Goal: Task Accomplishment & Management: Manage account settings

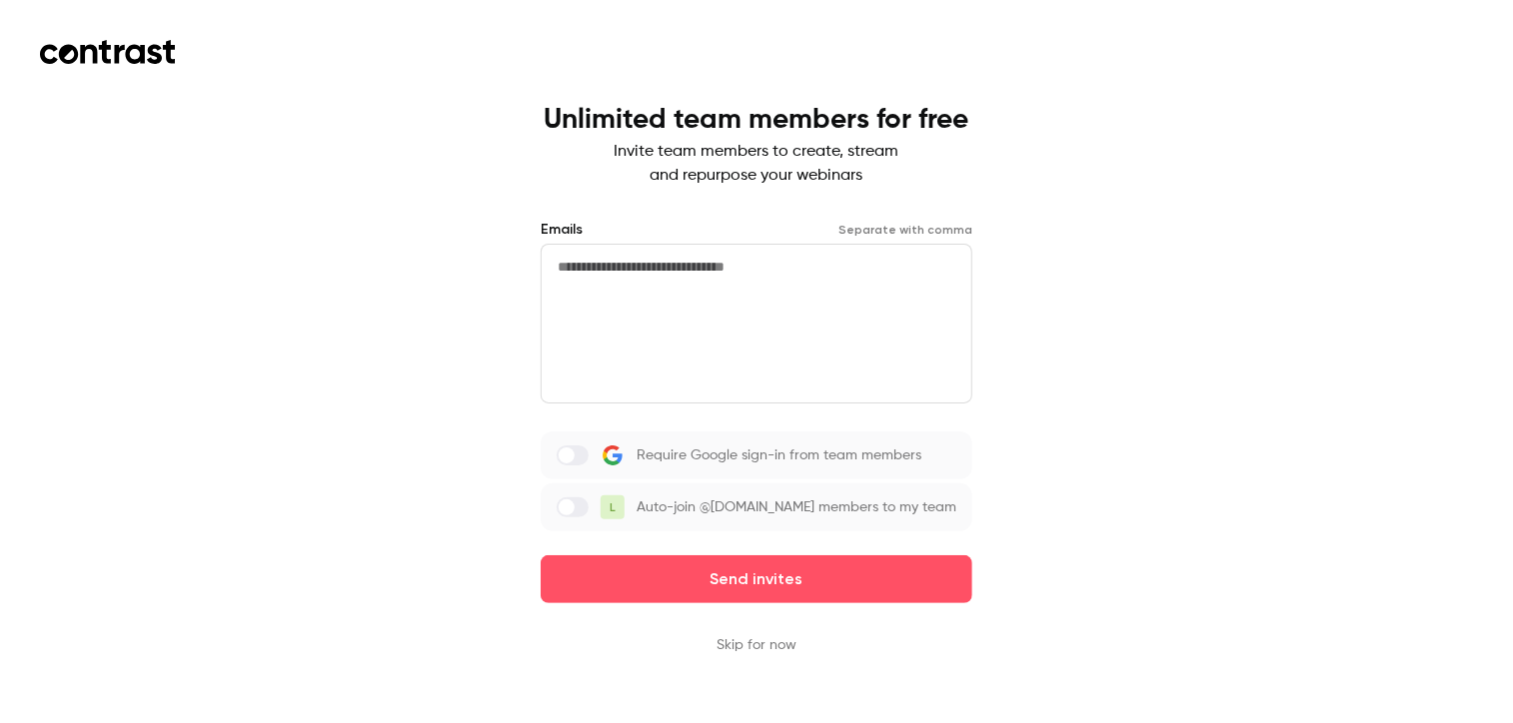
click at [776, 276] on textarea at bounding box center [757, 324] width 432 height 160
type textarea "**********"
click at [1487, 66] on div "**********" at bounding box center [756, 361] width 1513 height 723
click at [640, 263] on textarea "**********" at bounding box center [757, 324] width 432 height 160
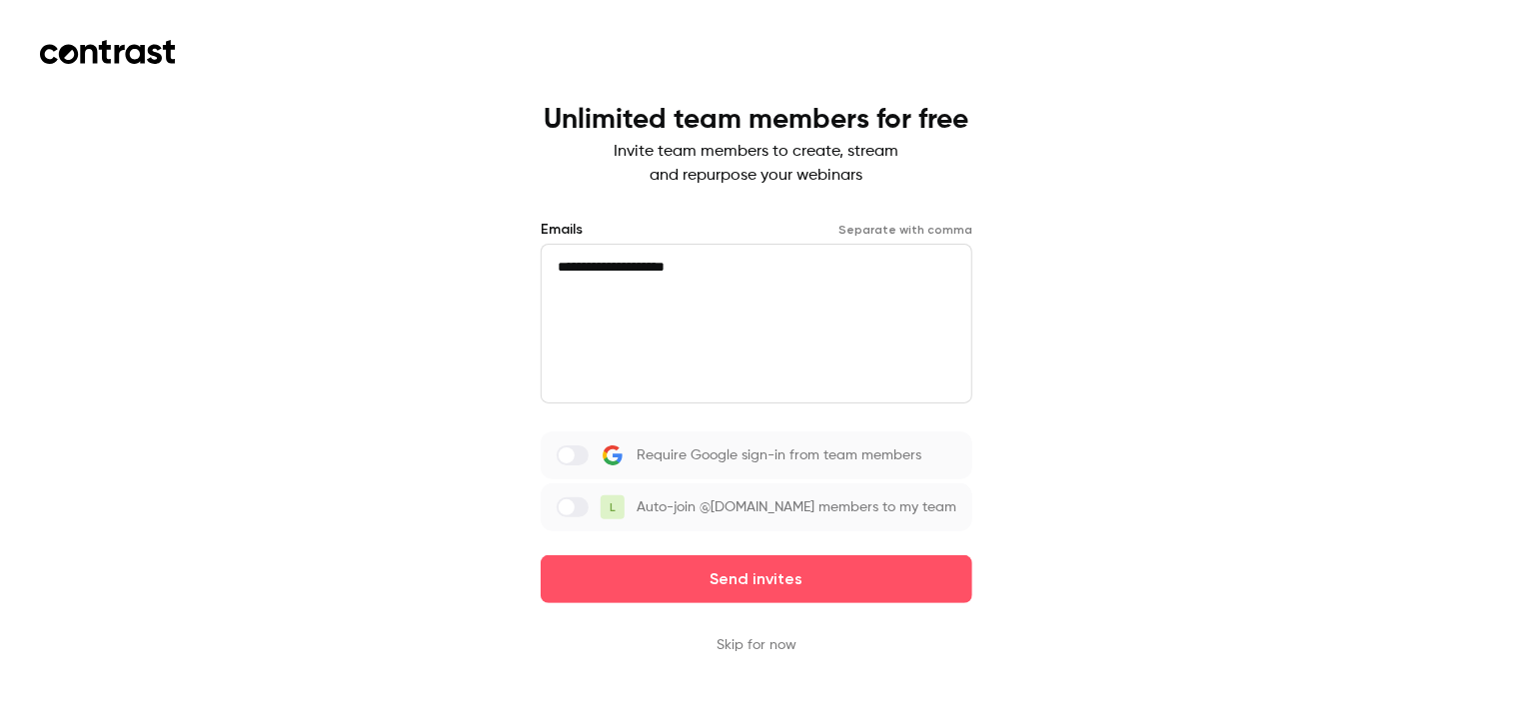
click at [640, 263] on textarea "**********" at bounding box center [757, 324] width 432 height 160
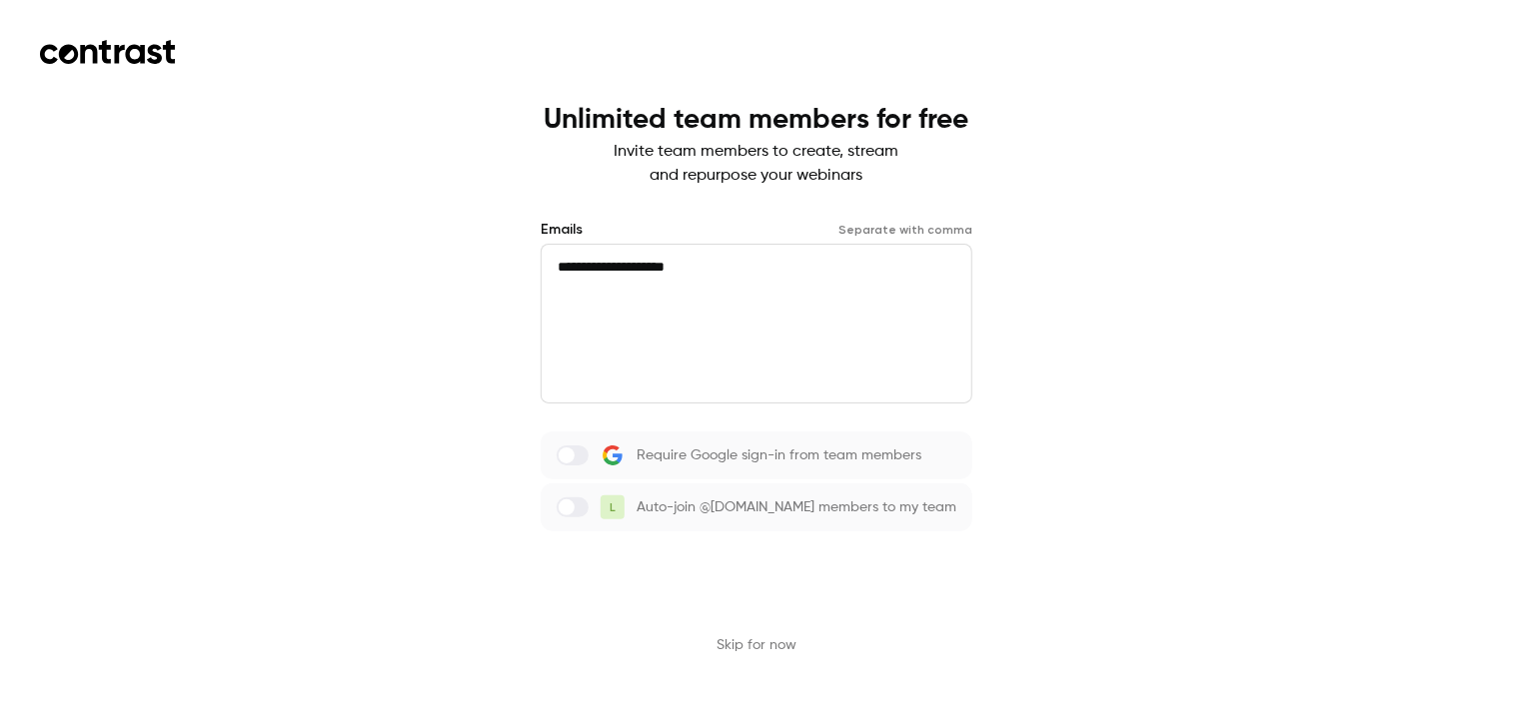
click at [707, 577] on button "Send invites" at bounding box center [757, 580] width 432 height 48
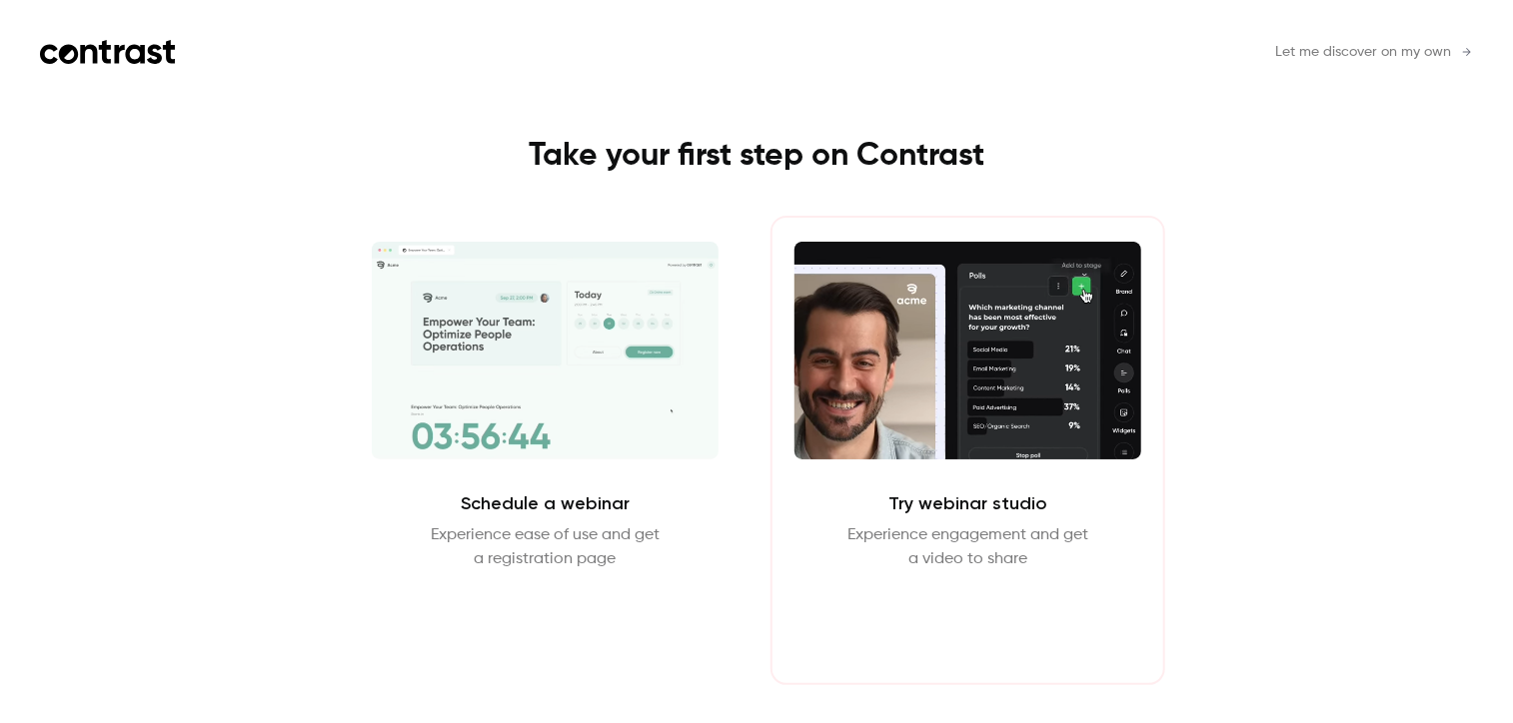
click at [977, 623] on button "Enter Studio" at bounding box center [967, 620] width 129 height 48
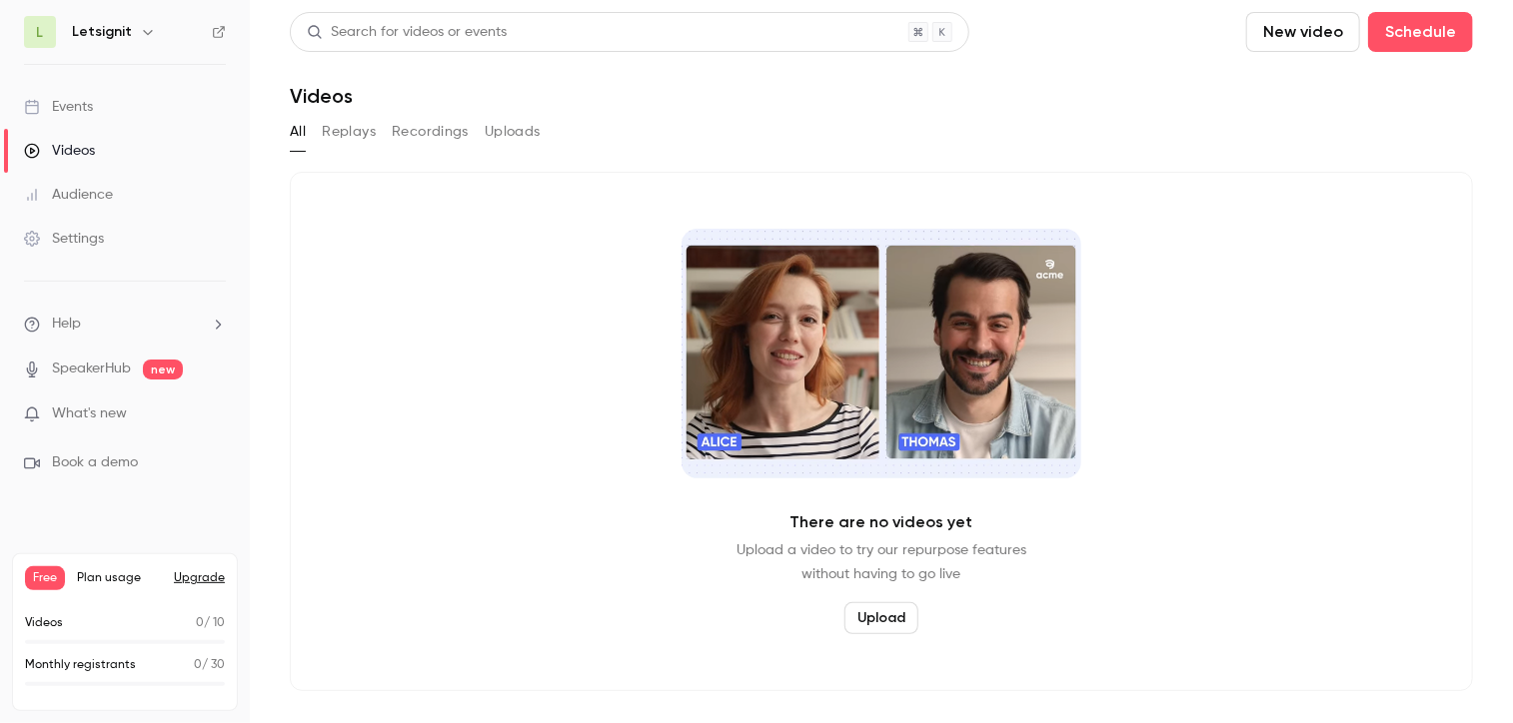
click at [140, 419] on p "What's new" at bounding box center [109, 414] width 170 height 21
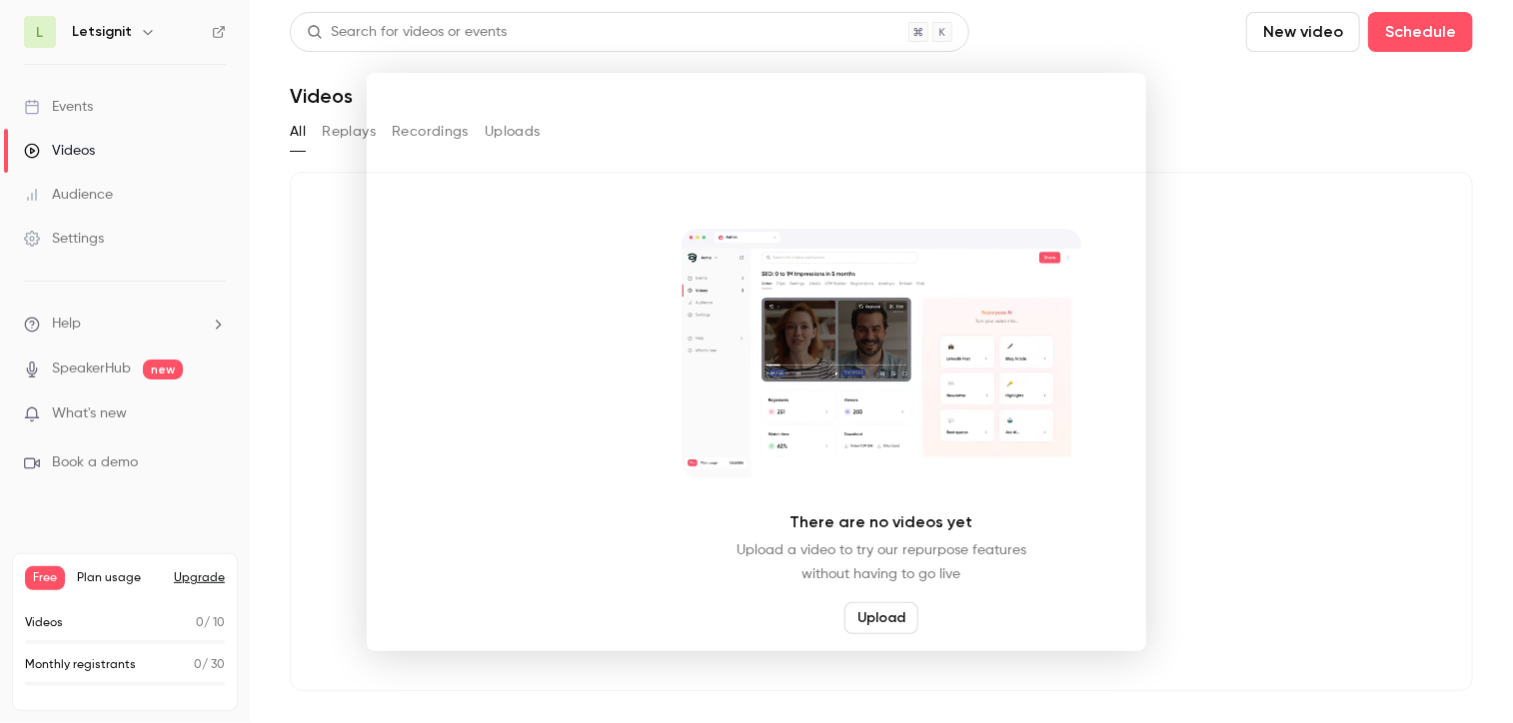
click at [79, 103] on div at bounding box center [756, 361] width 1513 height 723
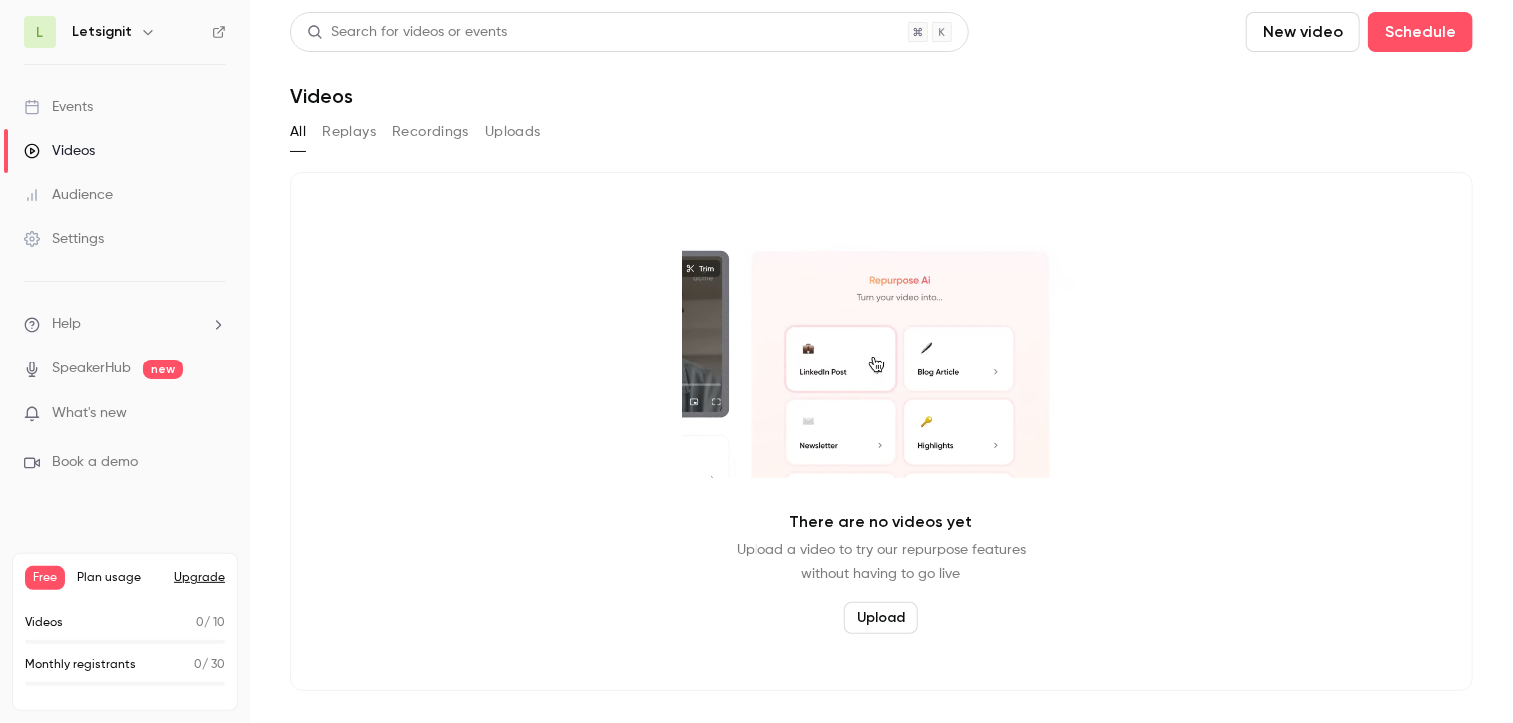
click at [74, 197] on div "Audience" at bounding box center [68, 195] width 89 height 20
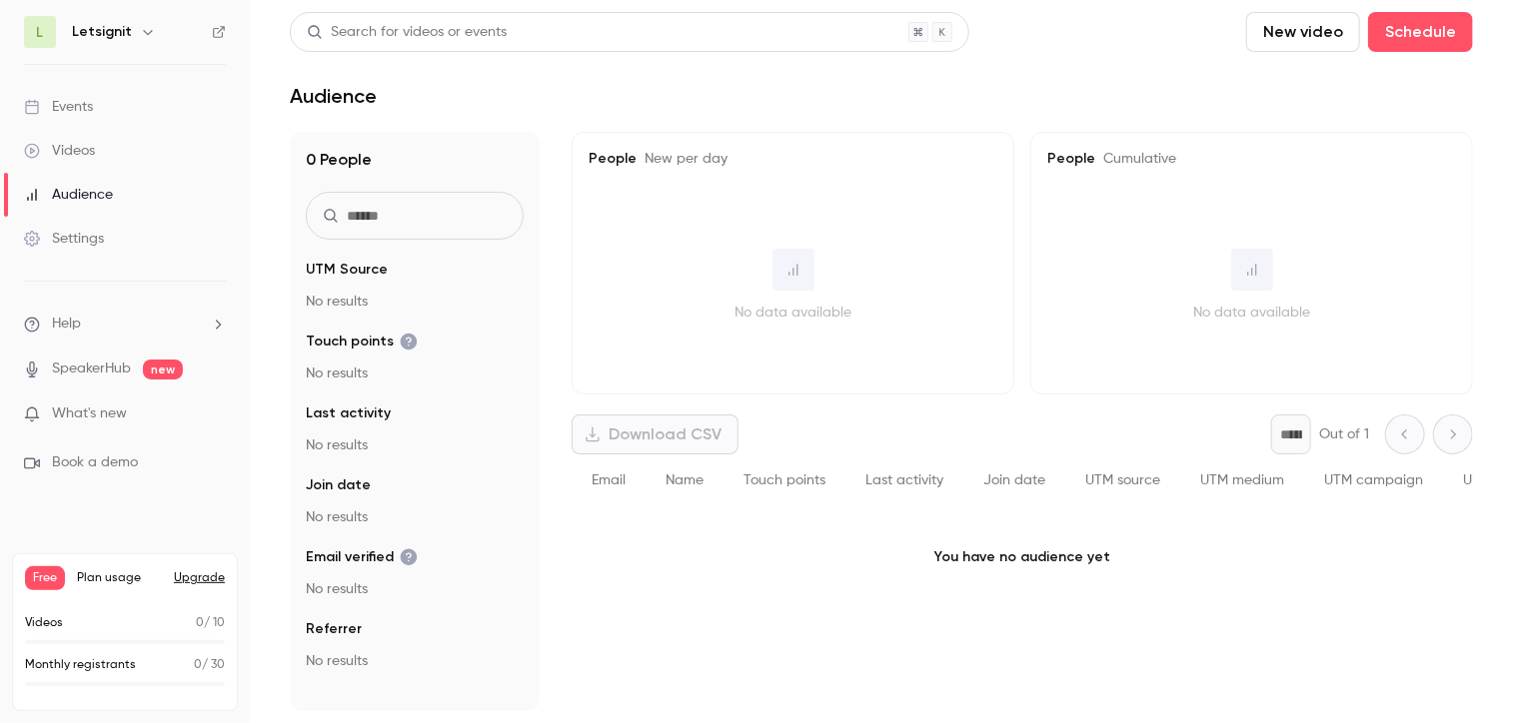
click at [77, 237] on div "Settings" at bounding box center [64, 239] width 80 height 20
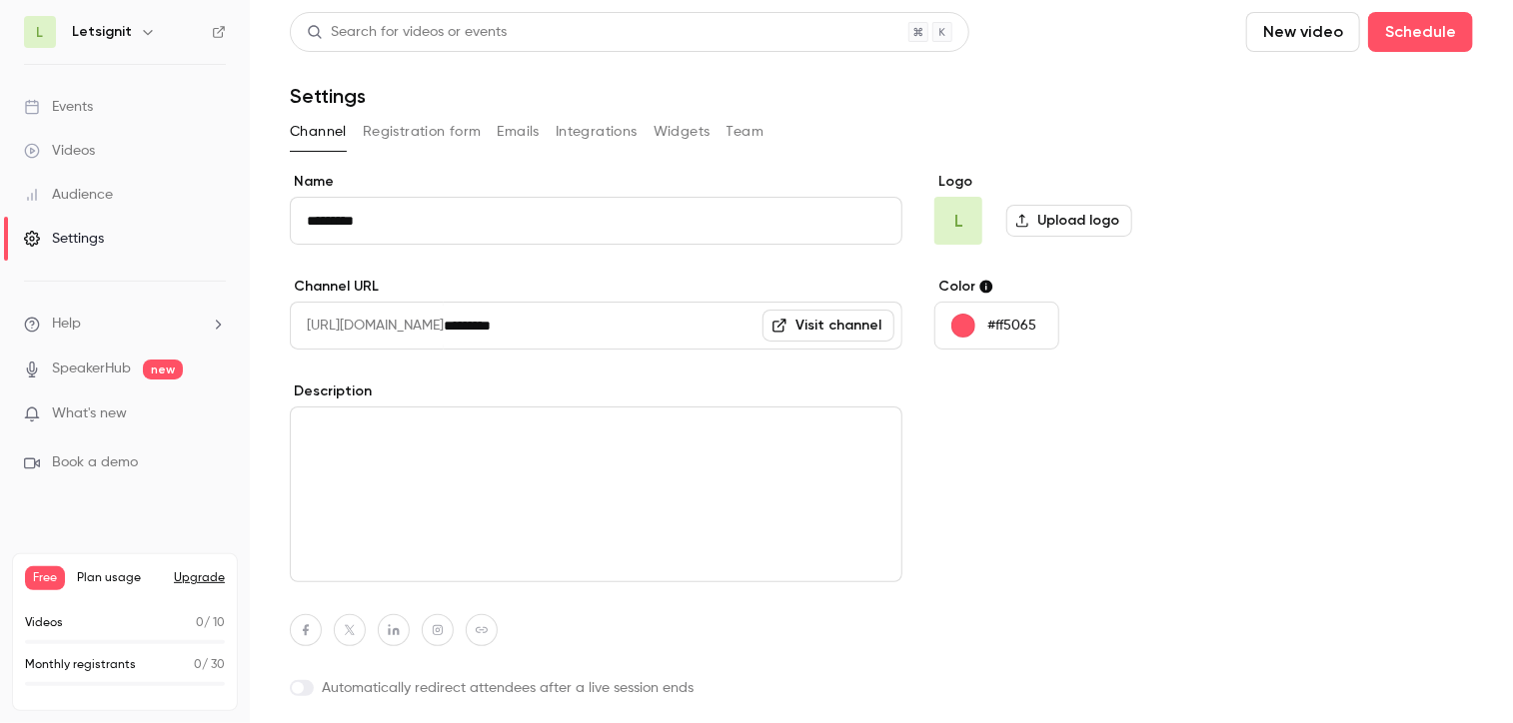
click at [151, 26] on button "button" at bounding box center [148, 32] width 24 height 24
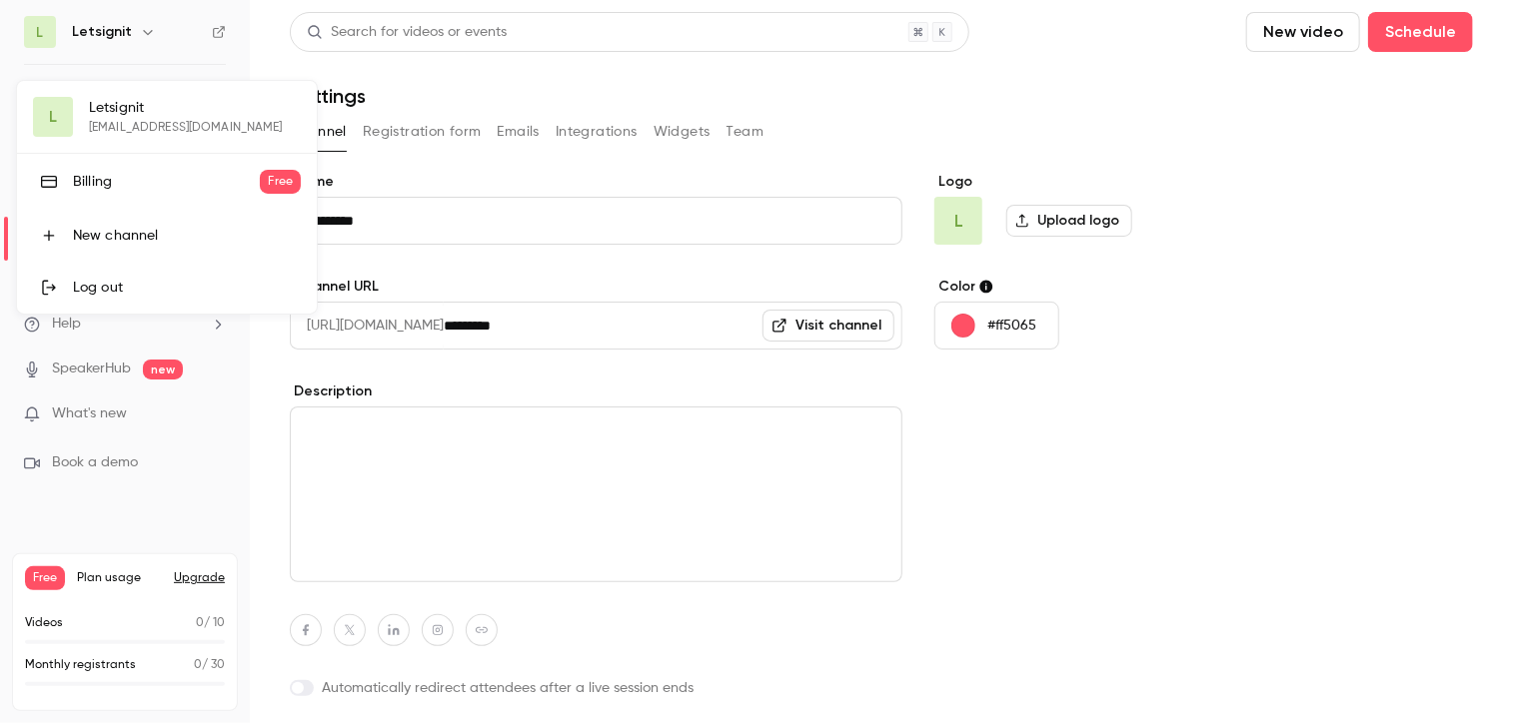
click at [134, 190] on div "Billing" at bounding box center [166, 182] width 187 height 20
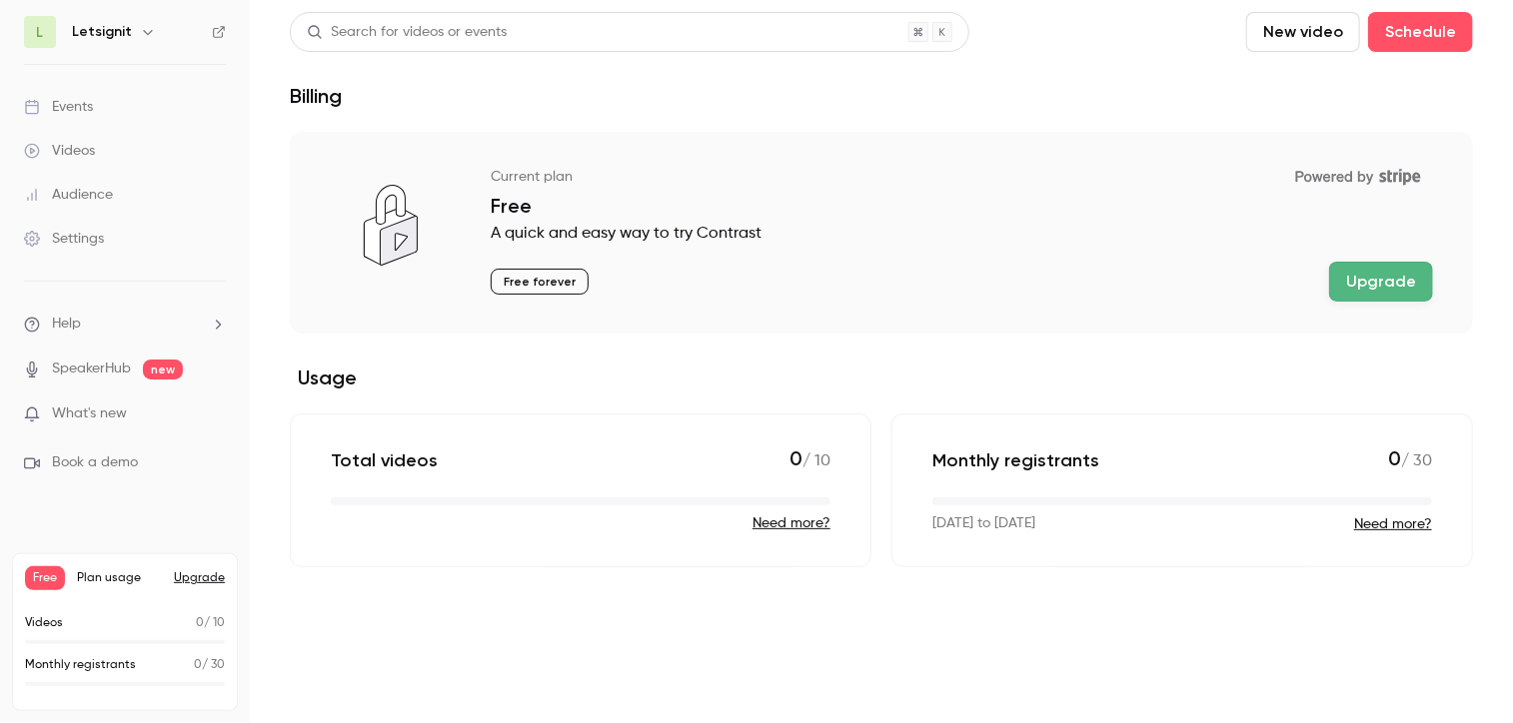
click at [101, 31] on h6 "Letsignit" at bounding box center [102, 32] width 60 height 20
click at [125, 43] on div "Letsignit" at bounding box center [134, 32] width 124 height 24
click at [140, 34] on icon "button" at bounding box center [148, 32] width 16 height 16
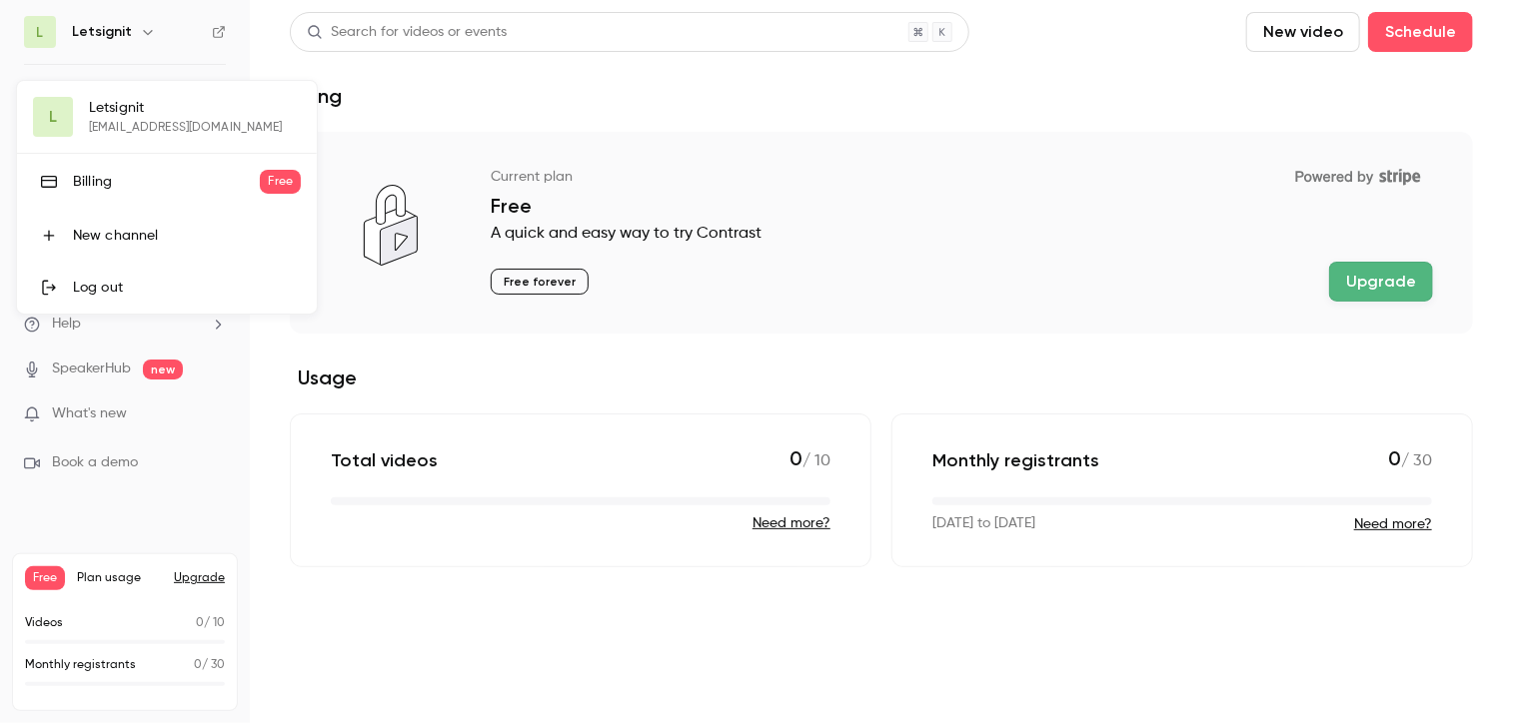
click at [364, 645] on div at bounding box center [756, 361] width 1513 height 723
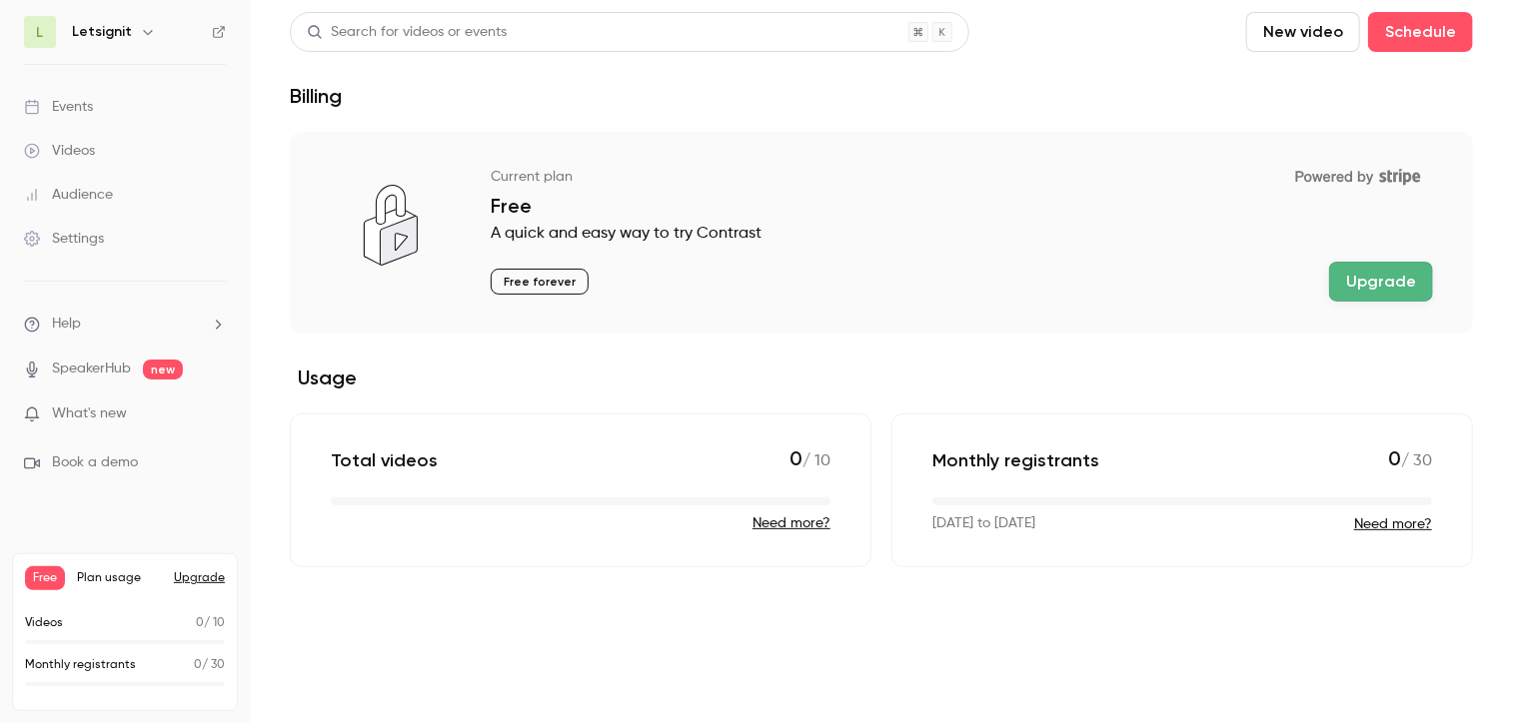
click at [152, 331] on li "Help" at bounding box center [125, 324] width 202 height 21
click at [110, 103] on div at bounding box center [756, 361] width 1513 height 723
click at [84, 119] on link "Events" at bounding box center [125, 107] width 250 height 44
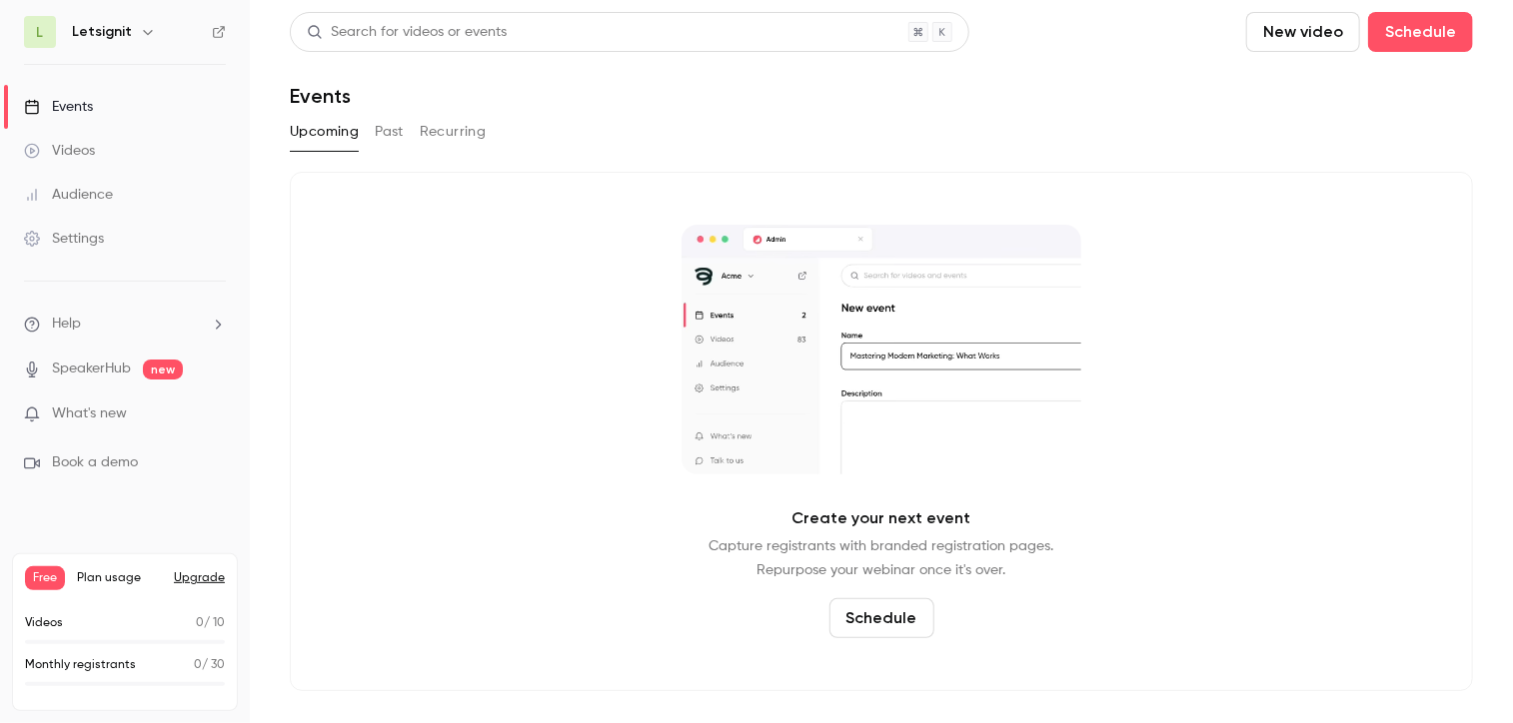
click at [102, 157] on link "Videos" at bounding box center [125, 151] width 250 height 44
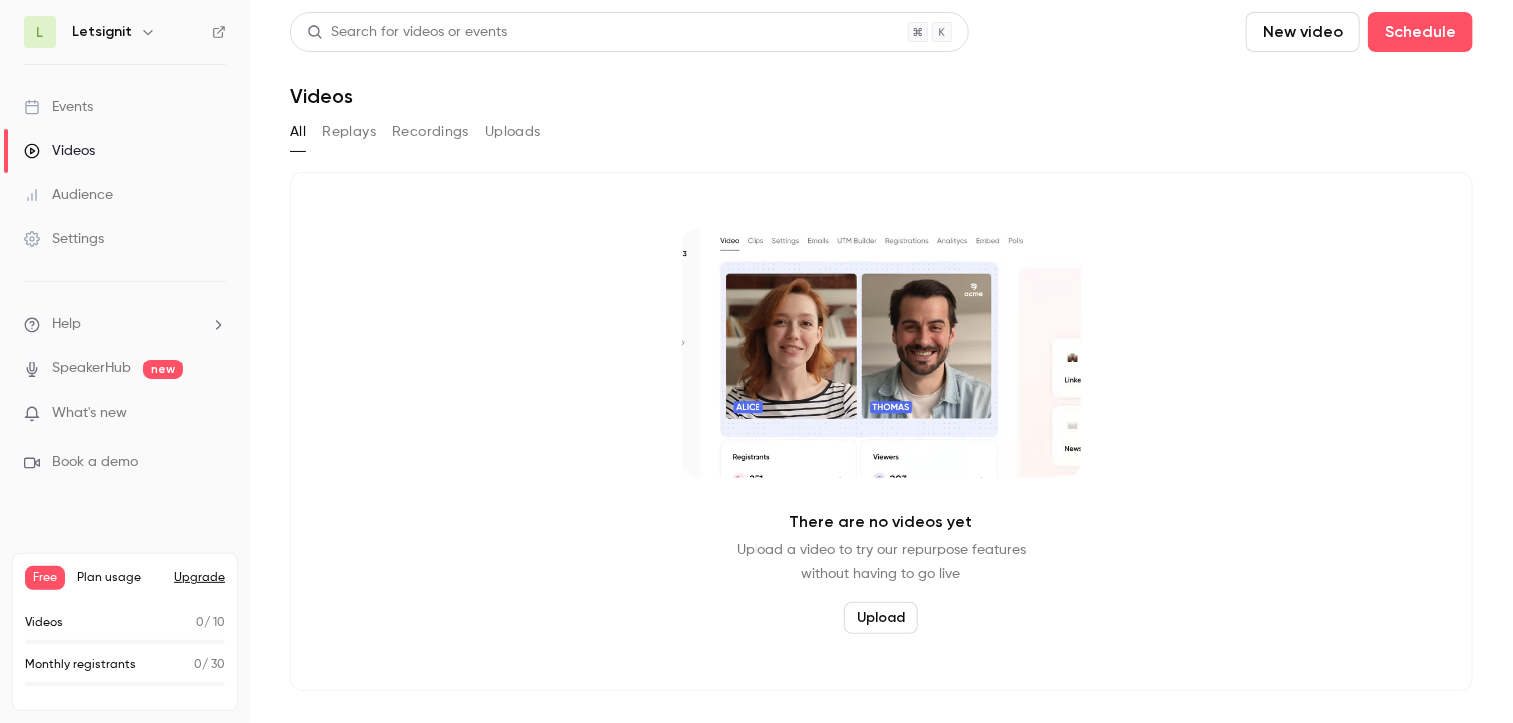
click at [106, 180] on link "Audience" at bounding box center [125, 195] width 250 height 44
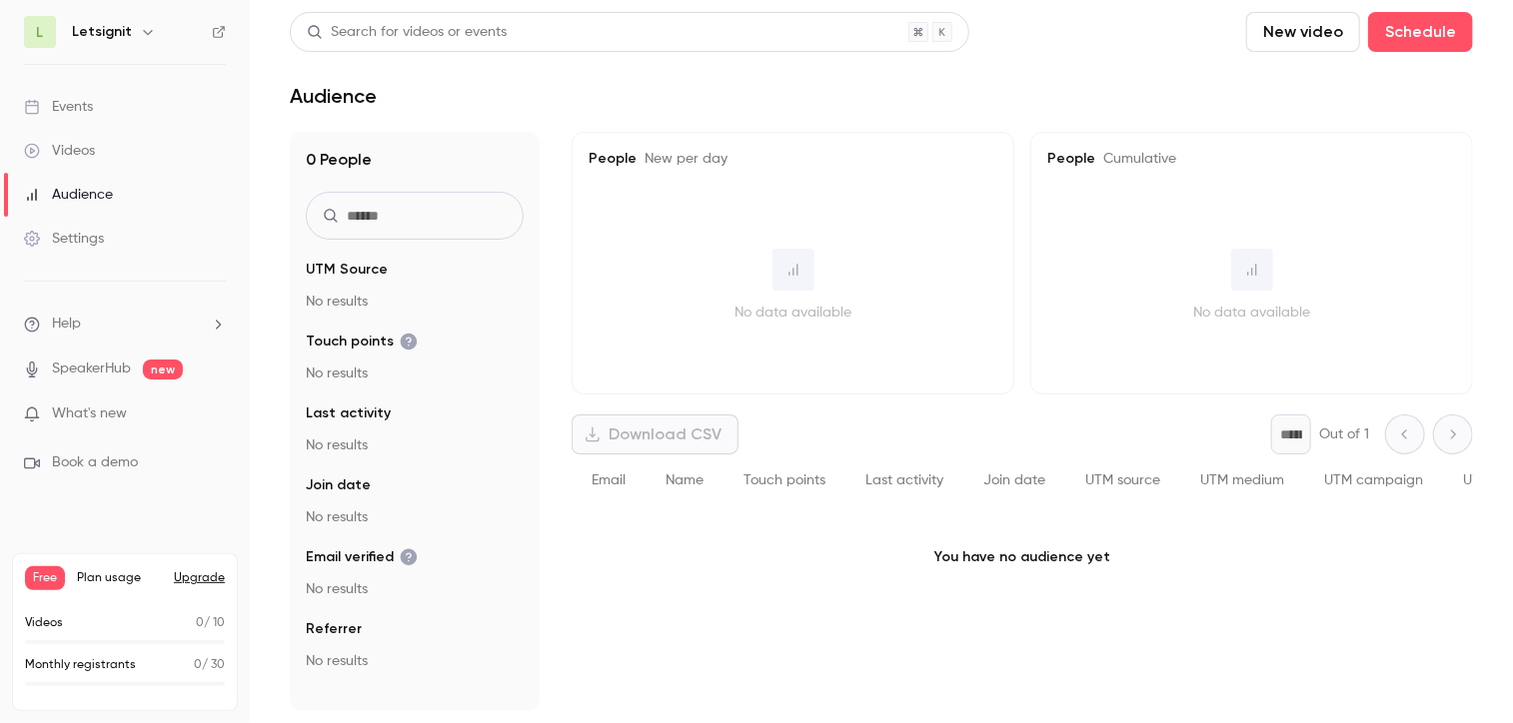
click at [128, 218] on link "Settings" at bounding box center [125, 239] width 250 height 44
